Goal: Find specific page/section: Find specific page/section

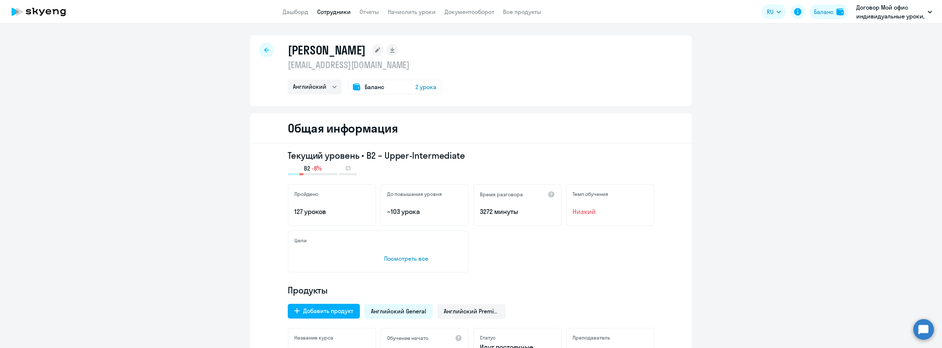
select select "english"
click at [264, 47] on icon at bounding box center [266, 49] width 5 height 5
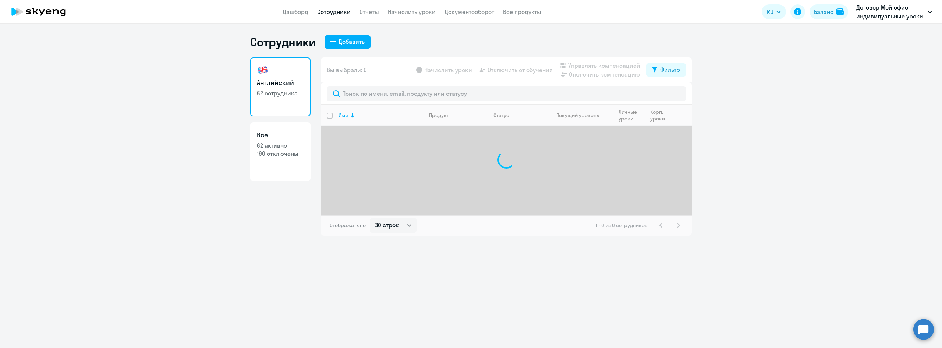
select select "30"
click at [370, 97] on input "text" at bounding box center [506, 93] width 359 height 15
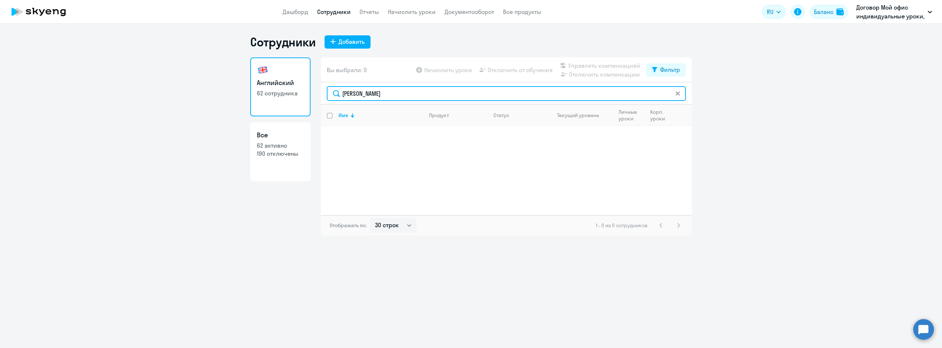
drag, startPoint x: 382, startPoint y: 96, endPoint x: 299, endPoint y: 75, distance: 85.9
click at [303, 77] on div "Английский 62 сотрудника Все 62 активно 190 отключены Вы выбрали: 0 Начислить у…" at bounding box center [471, 146] width 442 height 178
drag, startPoint x: 400, startPoint y: 98, endPoint x: 266, endPoint y: 79, distance: 135.2
click at [266, 79] on div "Английский 62 сотрудника Все 62 активно 190 отключены Вы выбрали: 0 Начислить у…" at bounding box center [471, 146] width 442 height 178
type input "[PERSON_NAME]"
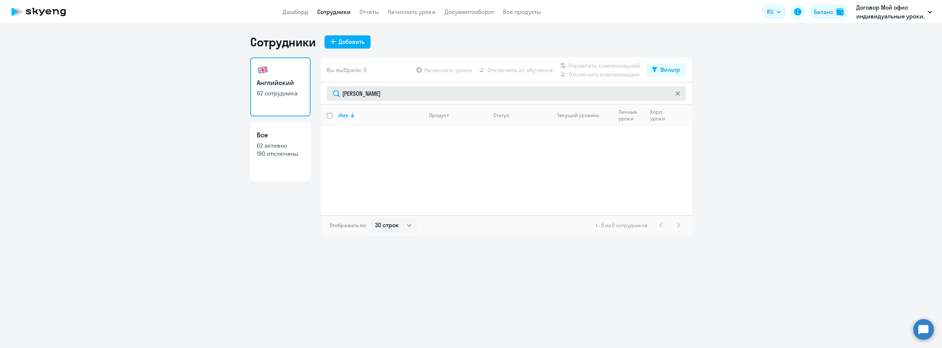
click at [676, 93] on icon at bounding box center [678, 93] width 4 height 4
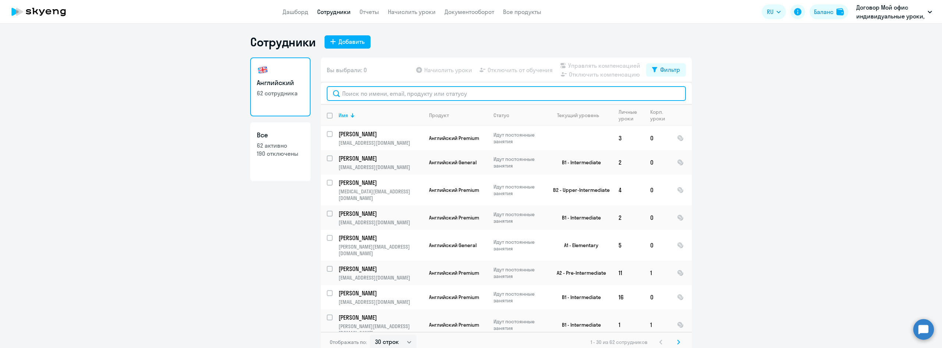
click at [357, 91] on input "text" at bounding box center [506, 93] width 359 height 15
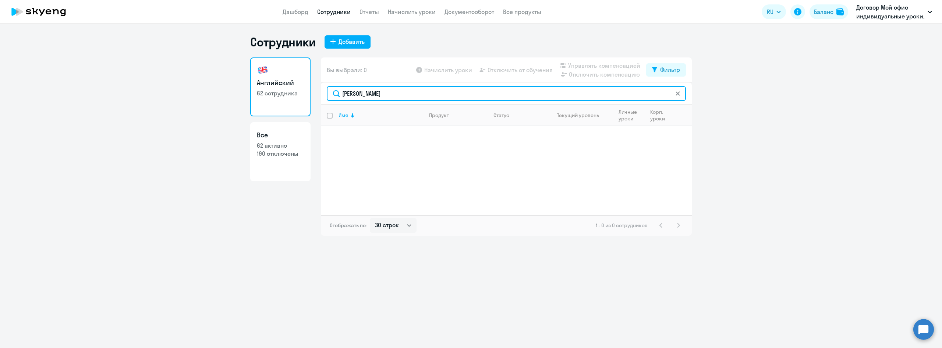
click at [685, 94] on input "[PERSON_NAME]" at bounding box center [506, 93] width 359 height 15
click at [674, 92] on input "[PERSON_NAME]" at bounding box center [506, 93] width 359 height 15
click at [681, 95] on input "[PERSON_NAME]" at bounding box center [506, 93] width 359 height 15
type input "[PERSON_NAME]"
click at [677, 93] on icon at bounding box center [678, 93] width 4 height 4
